Goal: Task Accomplishment & Management: Manage account settings

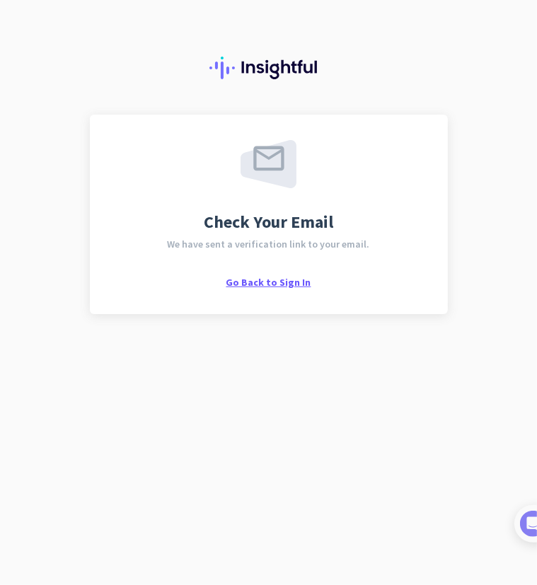
click at [274, 281] on span "Go Back to Sign In" at bounding box center [268, 282] width 85 height 13
click at [394, 44] on div at bounding box center [268, 57] width 537 height 115
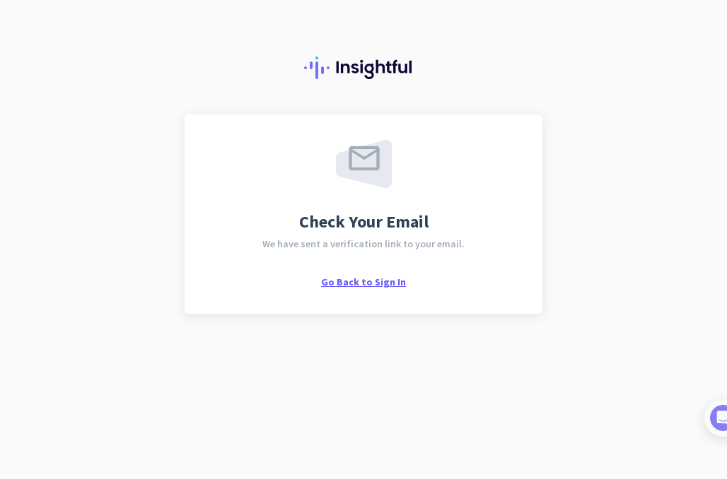
click at [360, 280] on span "Go Back to Sign In" at bounding box center [363, 282] width 85 height 13
